Goal: Task Accomplishment & Management: Complete application form

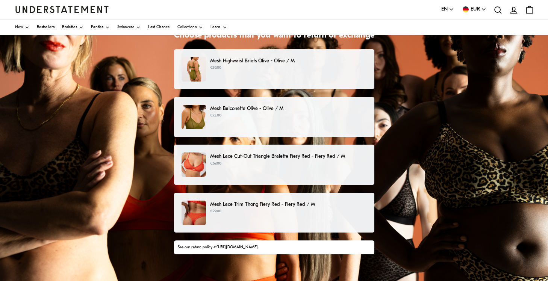
scroll to position [59, 0]
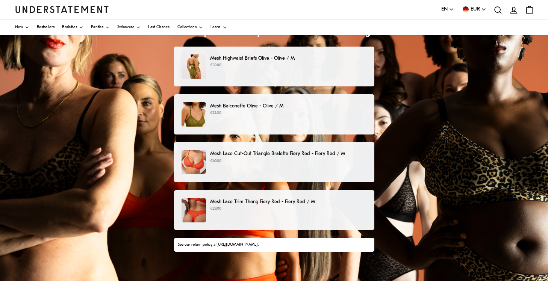
click at [217, 162] on p "€69.00" at bounding box center [288, 161] width 156 height 6
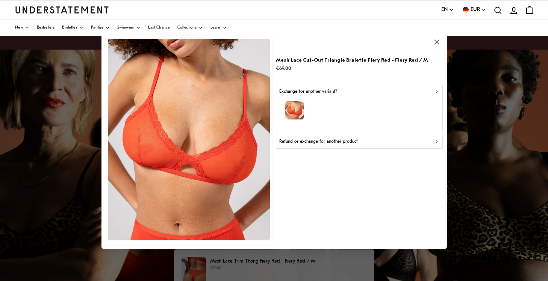
click at [438, 90] on icon "button" at bounding box center [436, 91] width 5 height 5
click at [438, 141] on icon "button" at bounding box center [436, 141] width 5 height 5
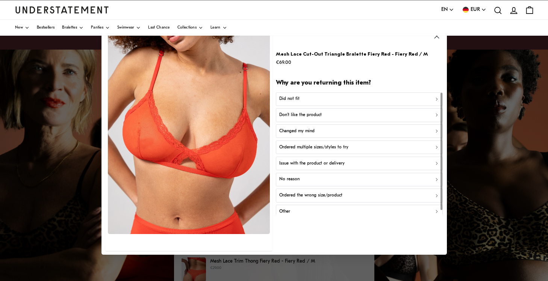
click at [437, 97] on icon "button" at bounding box center [436, 98] width 5 height 5
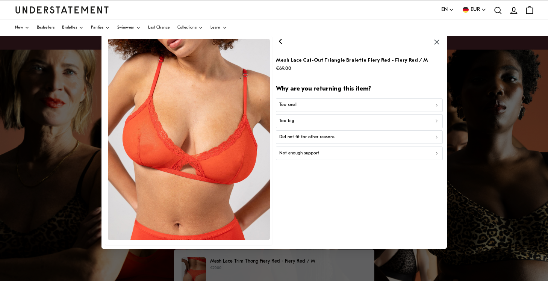
click at [436, 105] on icon "button" at bounding box center [436, 105] width 5 height 5
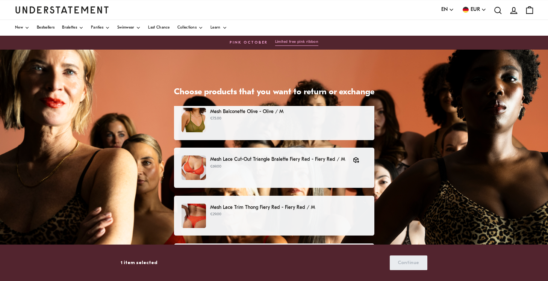
scroll to position [63, 0]
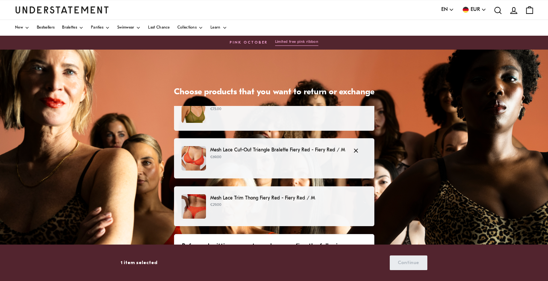
click at [334, 152] on p "Mesh Lace Cut-Out Triangle Bralette Fiery Red - Fiery Red / M" at bounding box center [277, 150] width 135 height 8
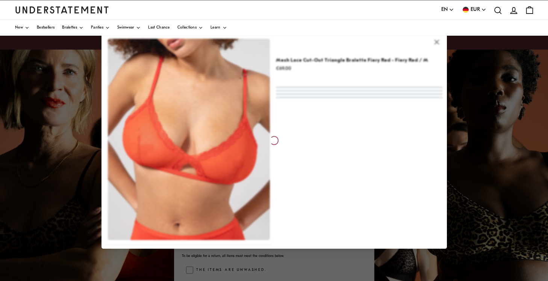
scroll to position [63, 0]
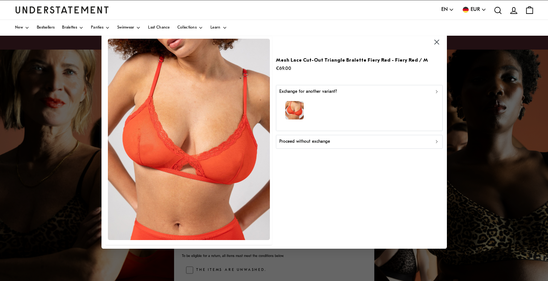
click at [436, 91] on icon "button" at bounding box center [436, 91] width 5 height 5
click at [334, 143] on div "Proceed without exchange" at bounding box center [360, 141] width 160 height 7
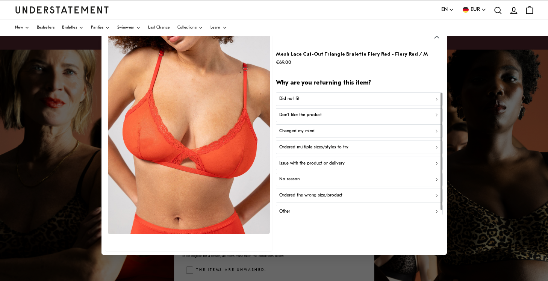
click at [438, 98] on icon "button" at bounding box center [436, 98] width 5 height 5
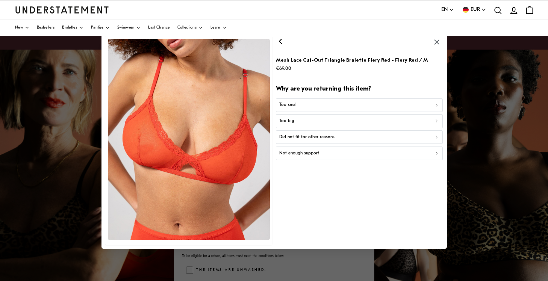
click at [437, 153] on icon "button" at bounding box center [437, 153] width 2 height 3
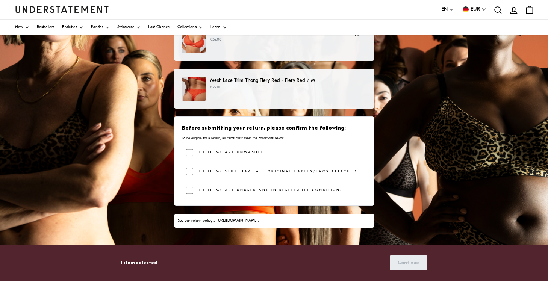
scroll to position [144, 0]
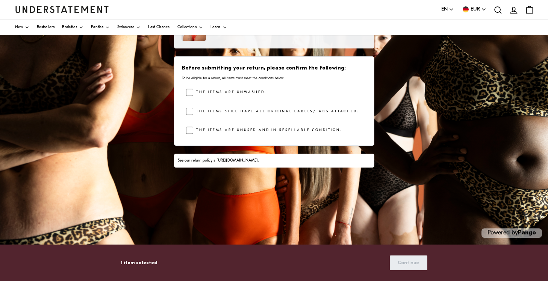
click at [258, 161] on link "[URL][DOMAIN_NAME]" at bounding box center [237, 161] width 41 height 4
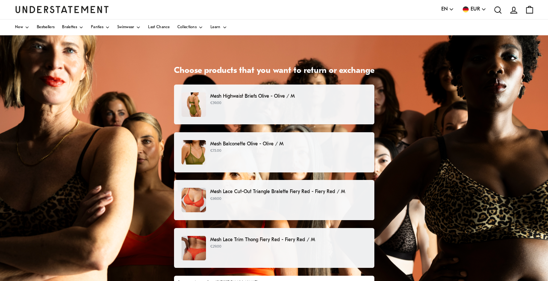
scroll to position [22, 0]
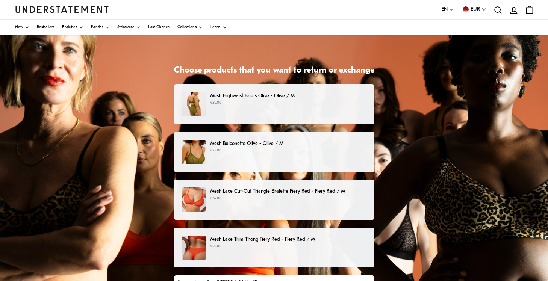
click at [301, 190] on p "Mesh Lace Cut-Out Triangle Bralette Fiery Red - Fiery Red / M" at bounding box center [288, 192] width 156 height 8
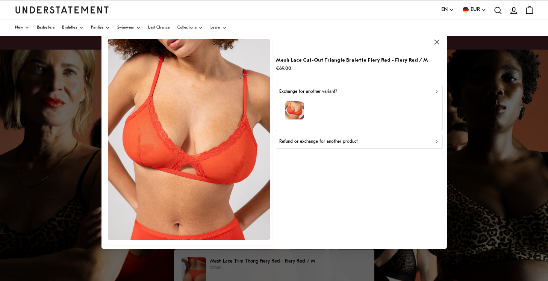
click at [436, 141] on icon "button" at bounding box center [436, 141] width 5 height 5
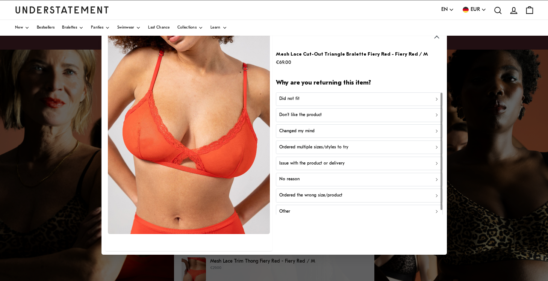
click at [436, 96] on div "Did not fit" at bounding box center [360, 99] width 160 height 7
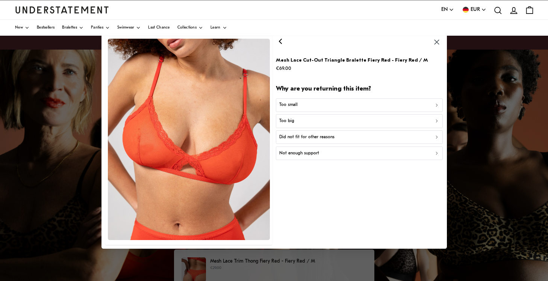
click at [436, 151] on icon "button" at bounding box center [436, 153] width 5 height 5
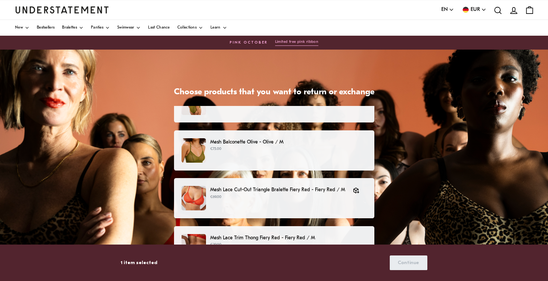
scroll to position [35, 0]
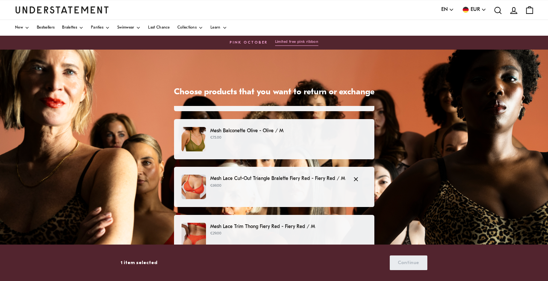
click at [324, 182] on p "Mesh Lace Cut-Out Triangle Bralette Fiery Red - Fiery Red / M" at bounding box center [277, 179] width 135 height 8
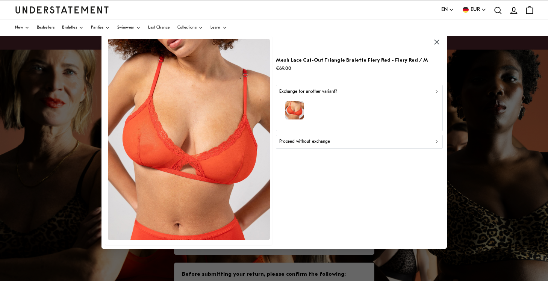
click at [438, 91] on icon "button" at bounding box center [437, 91] width 2 height 3
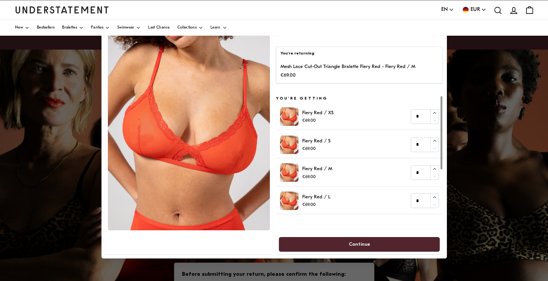
click at [299, 208] on div "Fiery Red / L €69.00" at bounding box center [305, 201] width 50 height 18
type input "*"
click at [436, 197] on icon "button" at bounding box center [434, 197] width 3 height 2
click at [389, 247] on span "Continue" at bounding box center [359, 245] width 145 height 14
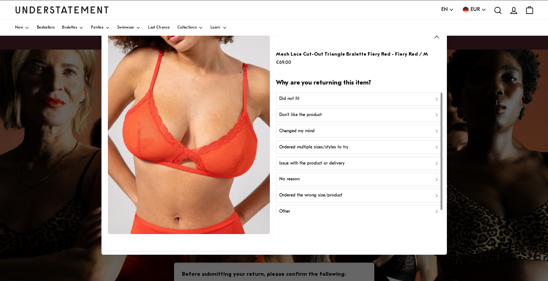
click at [438, 96] on button "Did not fit" at bounding box center [359, 99] width 167 height 14
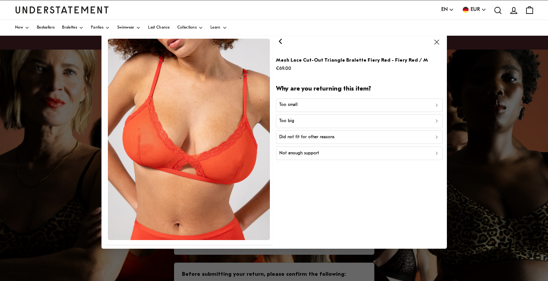
click at [437, 155] on icon "button" at bounding box center [437, 153] width 2 height 3
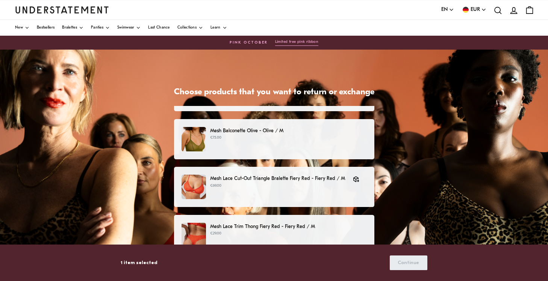
scroll to position [35, 0]
click at [362, 181] on span "button" at bounding box center [357, 179] width 9 height 8
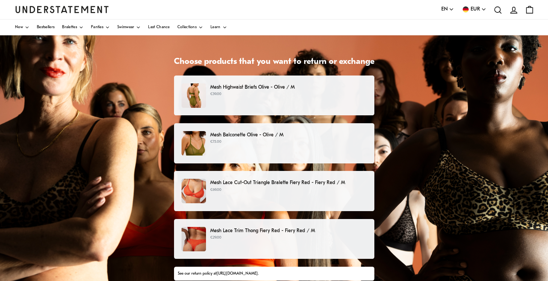
scroll to position [34, 0]
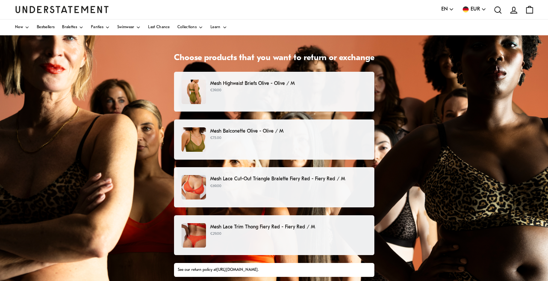
click at [349, 184] on p "€69.00" at bounding box center [288, 187] width 156 height 6
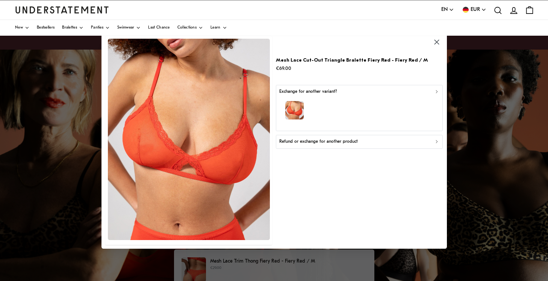
click at [439, 141] on icon "button" at bounding box center [436, 141] width 5 height 5
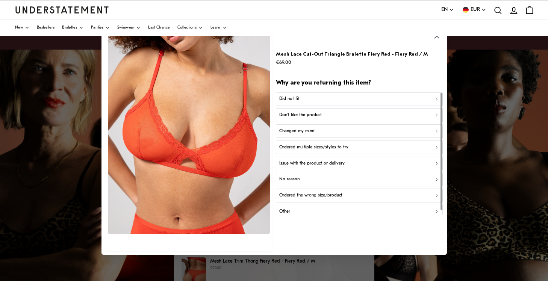
click at [437, 98] on icon "button" at bounding box center [437, 99] width 2 height 3
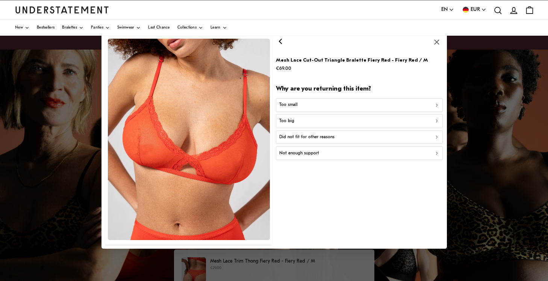
click at [434, 151] on div "Not enough support" at bounding box center [360, 153] width 160 height 7
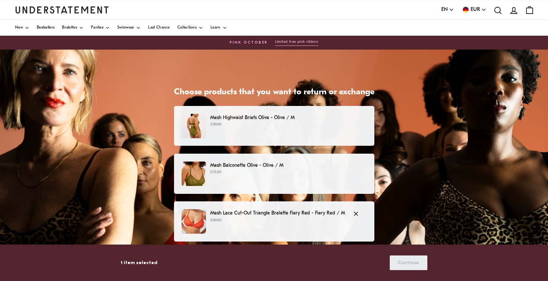
click at [316, 225] on div "Mesh Lace Cut-Out Triangle Bralette Fiery Red - Fiery Red / M €69.00" at bounding box center [274, 222] width 185 height 24
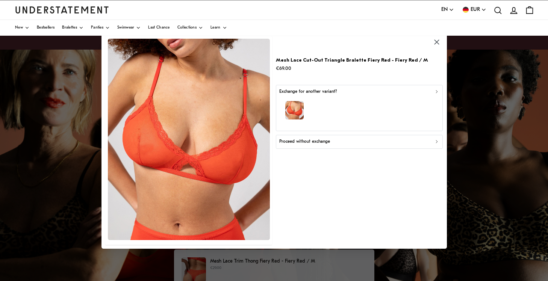
click at [434, 90] on div "Exchange for another variant?" at bounding box center [360, 91] width 160 height 7
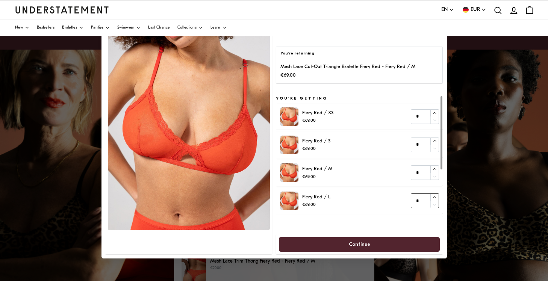
type input "*"
click at [434, 196] on icon "button" at bounding box center [435, 197] width 5 height 5
click at [400, 242] on span "Continue" at bounding box center [359, 245] width 145 height 14
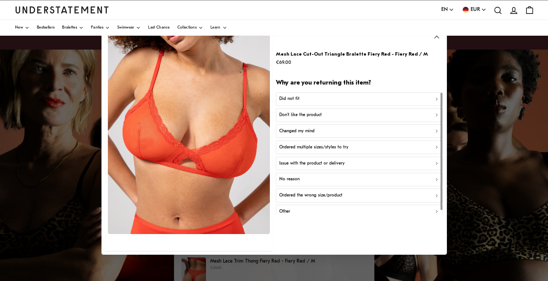
click at [438, 97] on icon "button" at bounding box center [436, 98] width 5 height 5
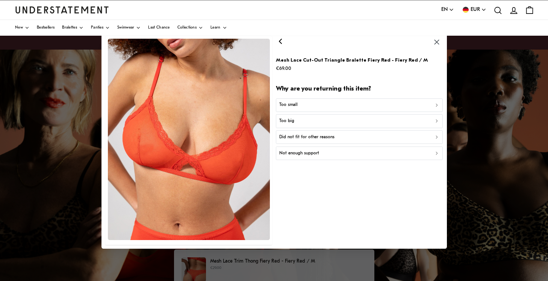
click at [438, 103] on icon "button" at bounding box center [436, 105] width 5 height 5
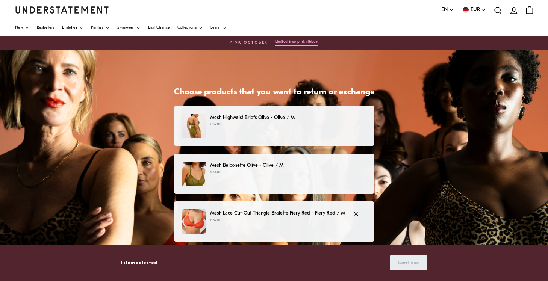
click at [307, 219] on p "€69.00" at bounding box center [277, 221] width 135 height 6
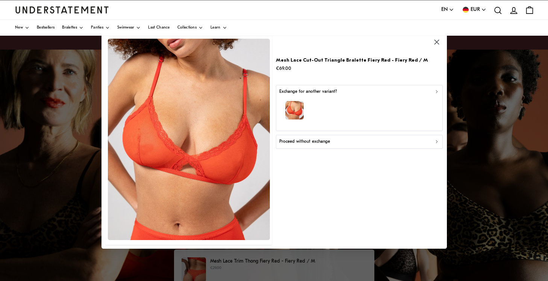
click at [439, 90] on icon "button" at bounding box center [436, 91] width 5 height 5
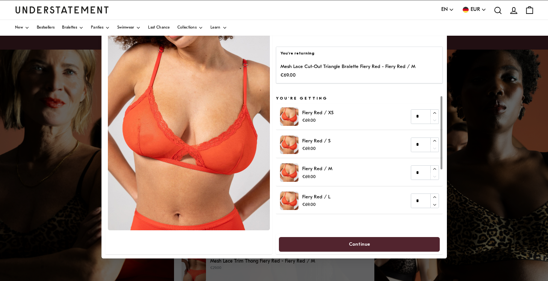
click at [392, 248] on span "Continue" at bounding box center [359, 245] width 145 height 14
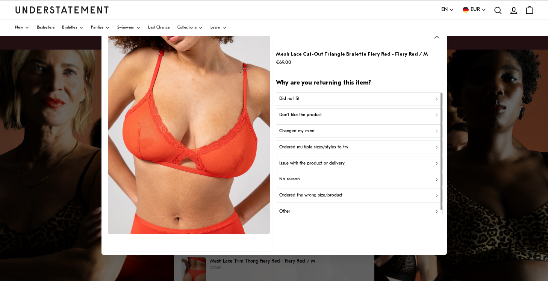
click at [436, 98] on icon "button" at bounding box center [436, 98] width 5 height 5
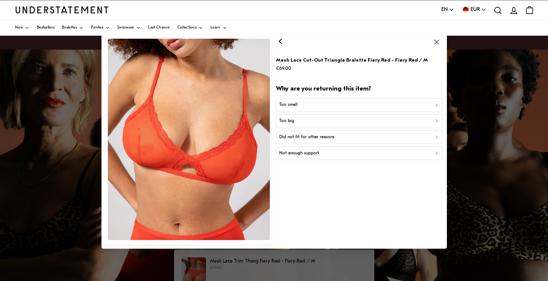
click at [439, 152] on icon "button" at bounding box center [436, 153] width 5 height 5
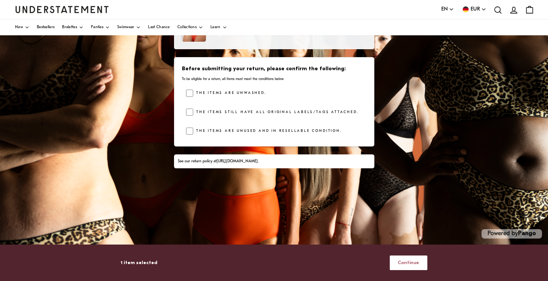
scroll to position [144, 0]
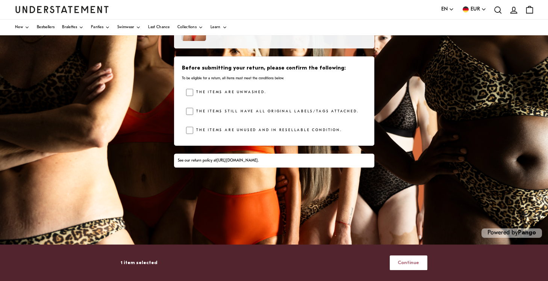
click at [409, 261] on span "Continue" at bounding box center [408, 263] width 21 height 14
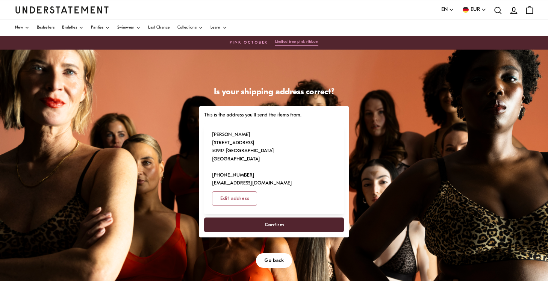
click at [321, 218] on span "Confirm" at bounding box center [274, 225] width 123 height 14
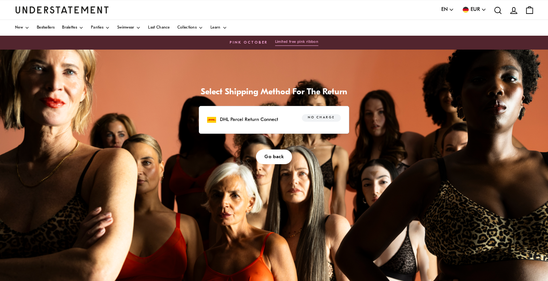
click at [285, 119] on div "DHL Parcel Return Connect No charge" at bounding box center [274, 120] width 134 height 12
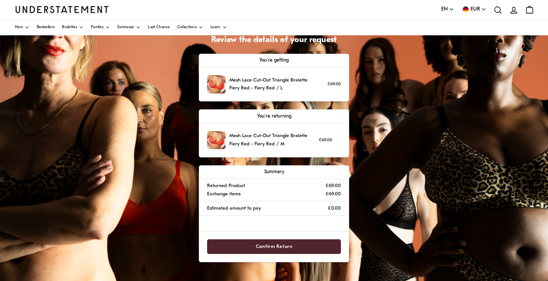
scroll to position [53, 0]
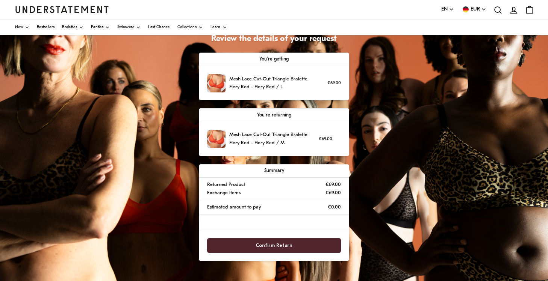
click at [275, 243] on span "Confirm Return" at bounding box center [274, 246] width 37 height 14
